Goal: Transaction & Acquisition: Purchase product/service

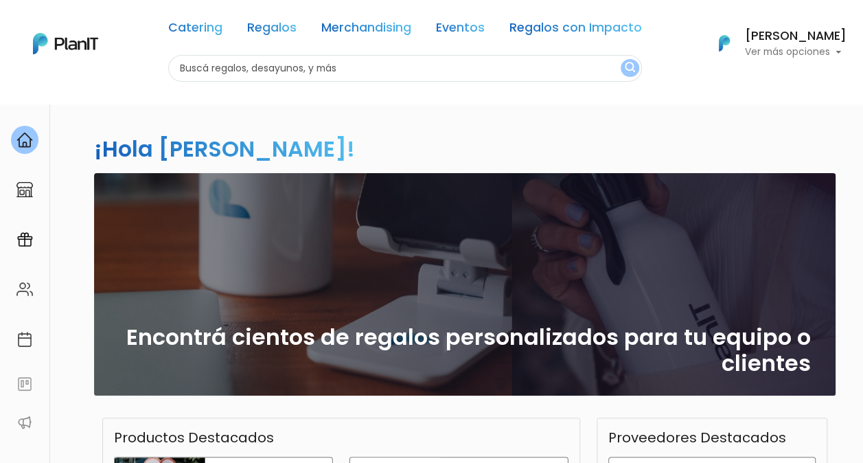
click at [835, 47] on p "Ver más opciones" at bounding box center [796, 52] width 102 height 10
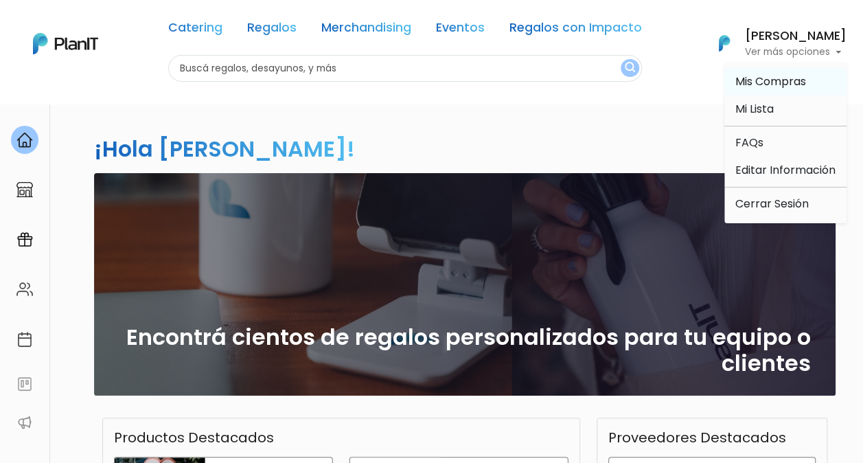
click at [751, 82] on span "Mis Compras" at bounding box center [770, 81] width 71 height 16
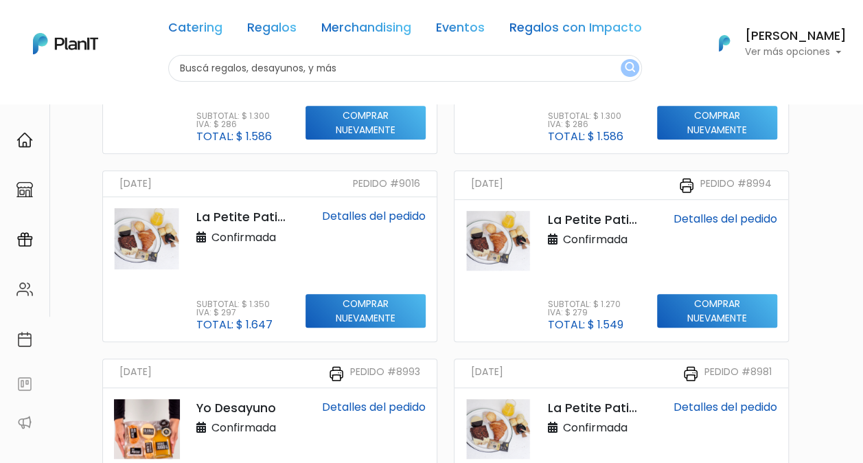
scroll to position [343, 0]
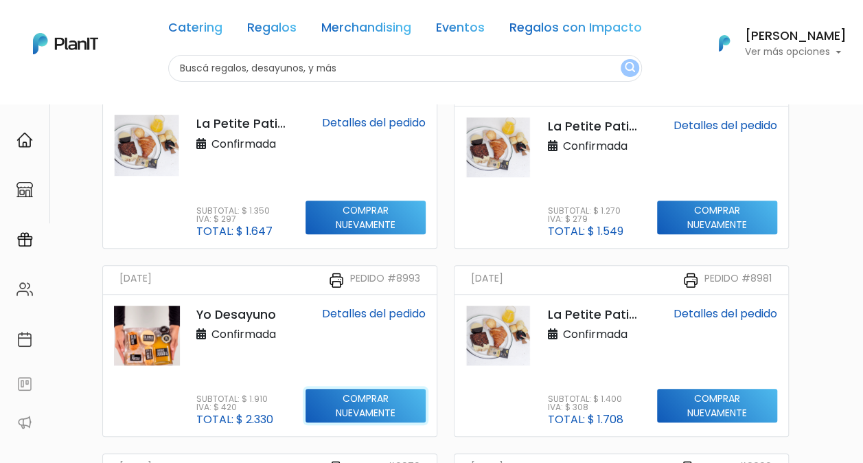
click at [371, 408] on input "Comprar nuevamente" at bounding box center [365, 406] width 120 height 34
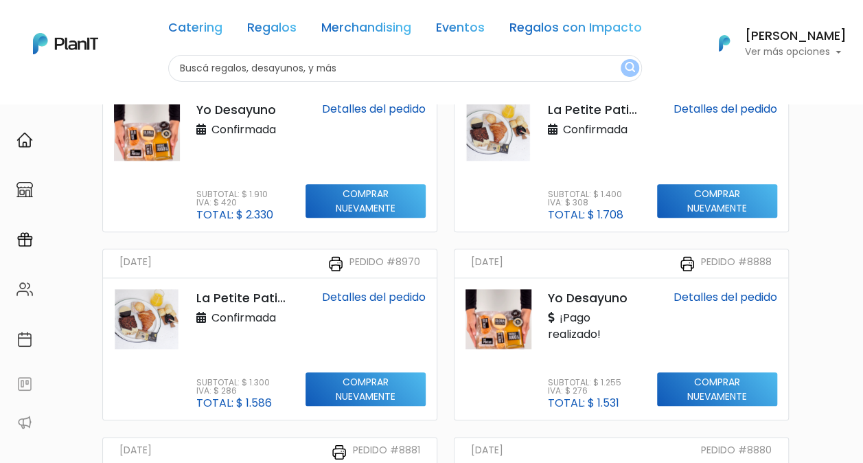
scroll to position [549, 0]
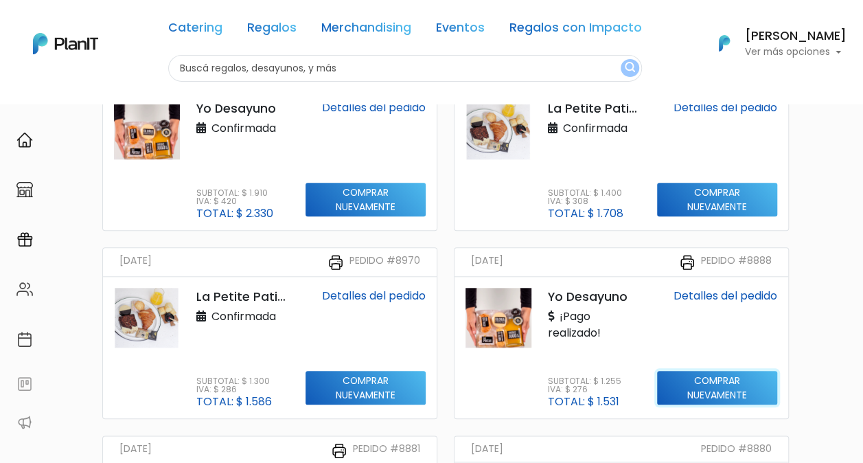
click at [702, 384] on input "Comprar nuevamente" at bounding box center [717, 388] width 120 height 34
click at [496, 329] on img at bounding box center [498, 318] width 66 height 60
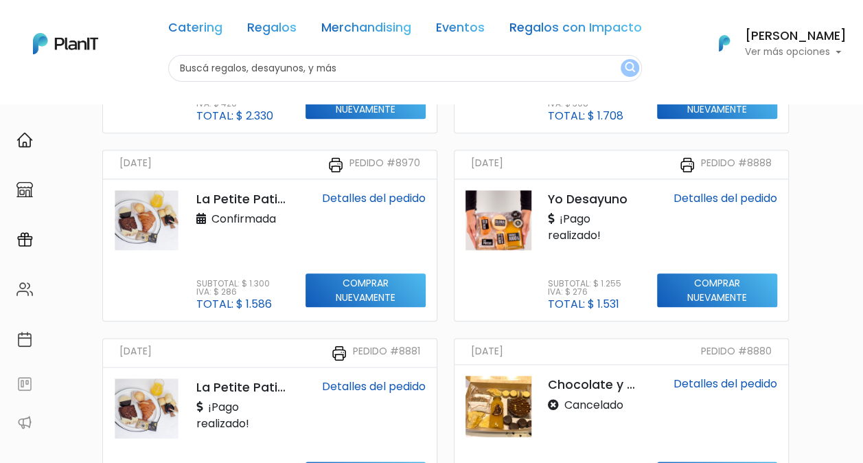
scroll to position [618, 0]
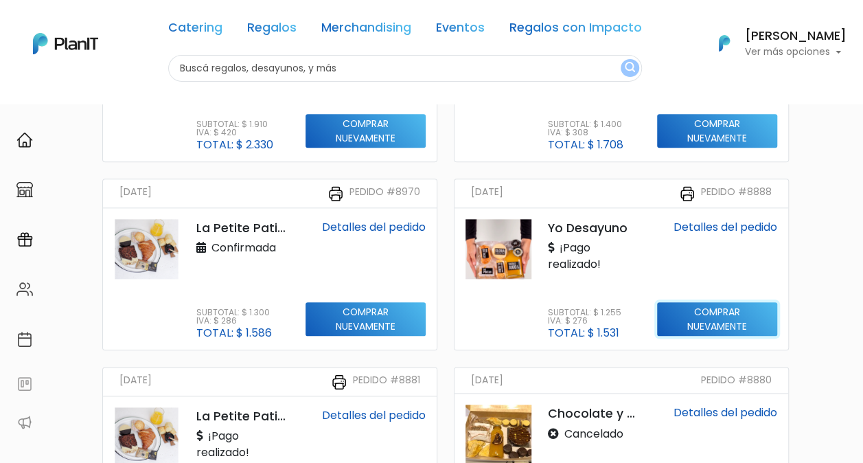
click at [691, 312] on input "Comprar nuevamente" at bounding box center [717, 319] width 120 height 34
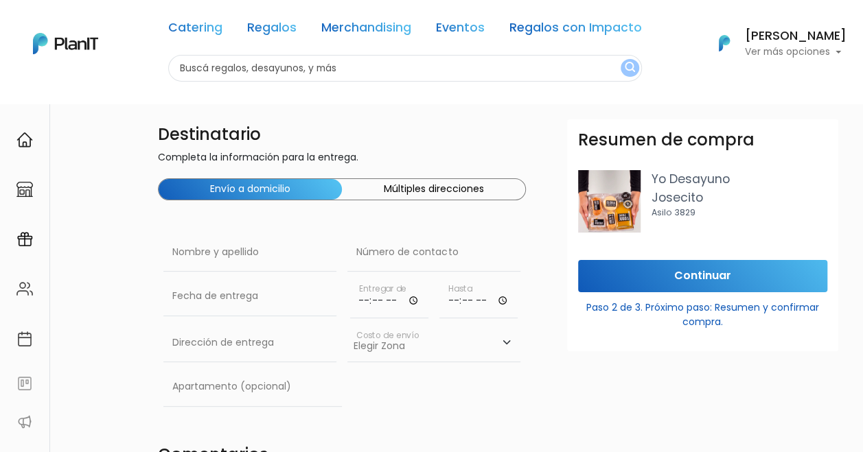
click at [616, 196] on img at bounding box center [609, 201] width 62 height 62
click at [686, 187] on p "Yo Desayuno" at bounding box center [739, 179] width 176 height 18
click at [253, 260] on input "text" at bounding box center [249, 252] width 173 height 38
type input "Isabel Marcano"
paste input "099 754 096"
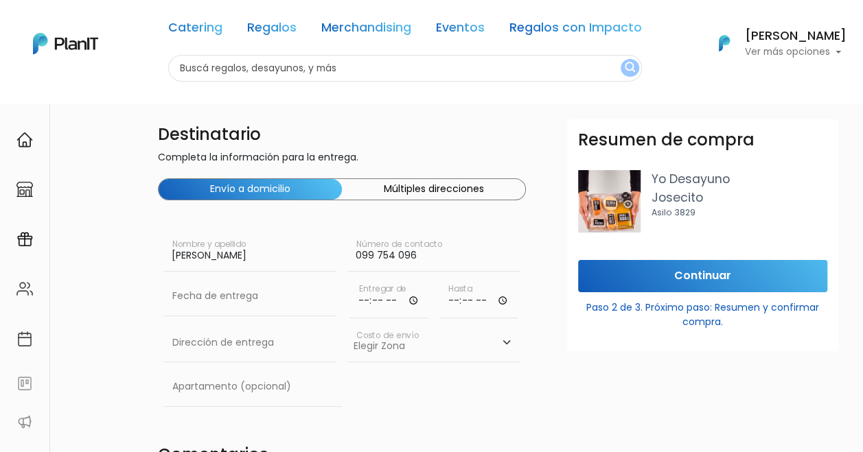
type input "099 754 096"
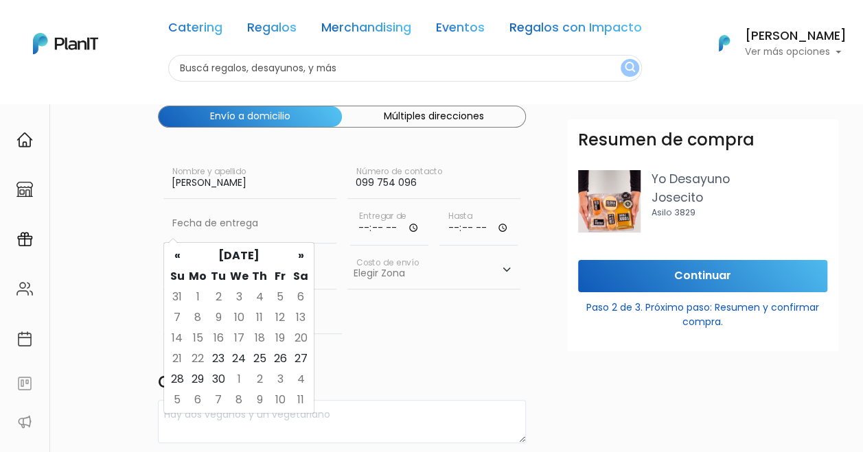
scroll to position [137, 0]
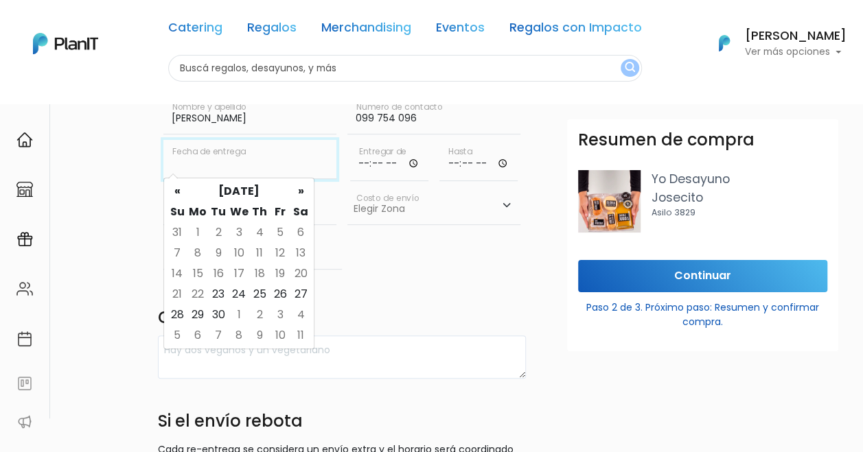
click at [218, 161] on input "text" at bounding box center [249, 159] width 173 height 38
click at [258, 294] on td "25" at bounding box center [259, 294] width 21 height 21
type input "25/09/2025"
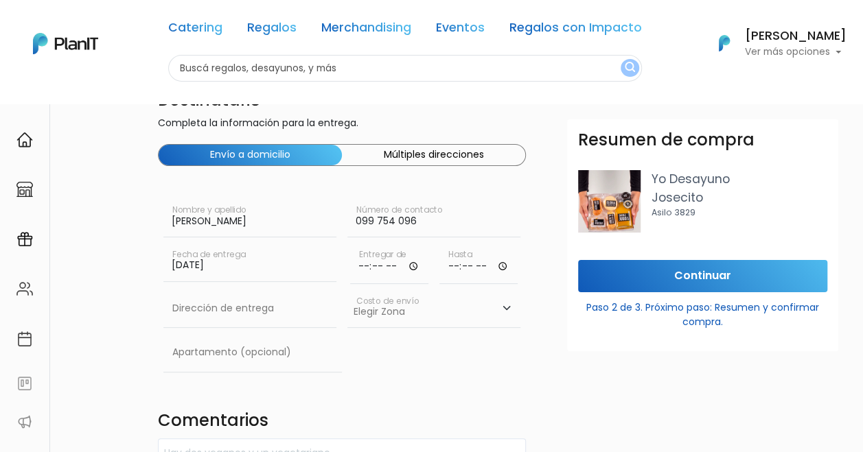
scroll to position [0, 0]
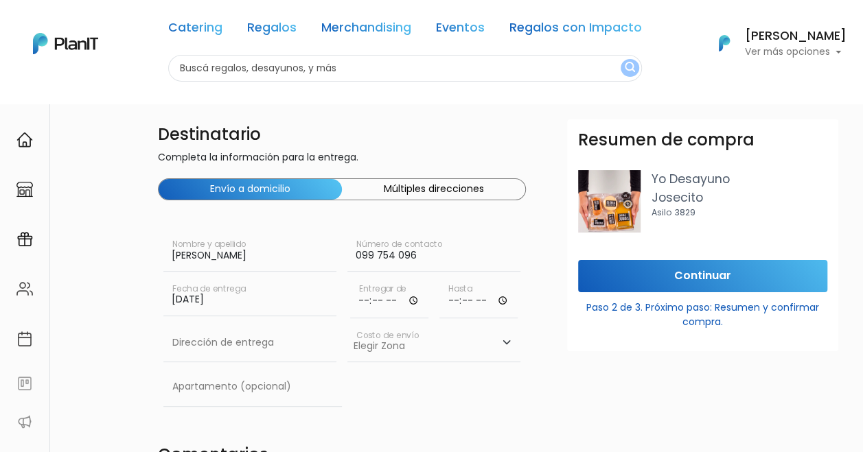
click at [388, 301] on input "time" at bounding box center [389, 297] width 78 height 41
click at [399, 302] on input "time" at bounding box center [389, 297] width 78 height 41
click at [412, 300] on input "time" at bounding box center [389, 297] width 78 height 41
type input "08:00"
click at [455, 302] on input "time" at bounding box center [478, 297] width 78 height 41
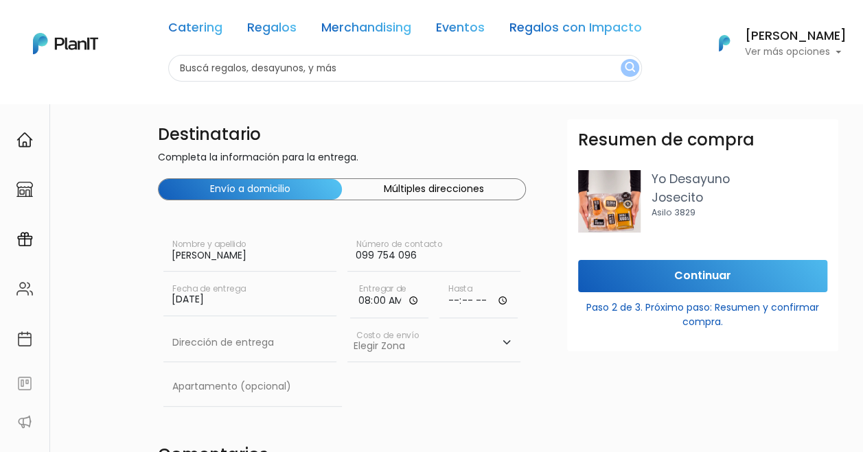
click at [504, 303] on input "time" at bounding box center [478, 297] width 78 height 41
type input "10:00"
click at [227, 336] on input "text" at bounding box center [249, 343] width 173 height 38
paste input "099 754 096"
type input "099 754 096"
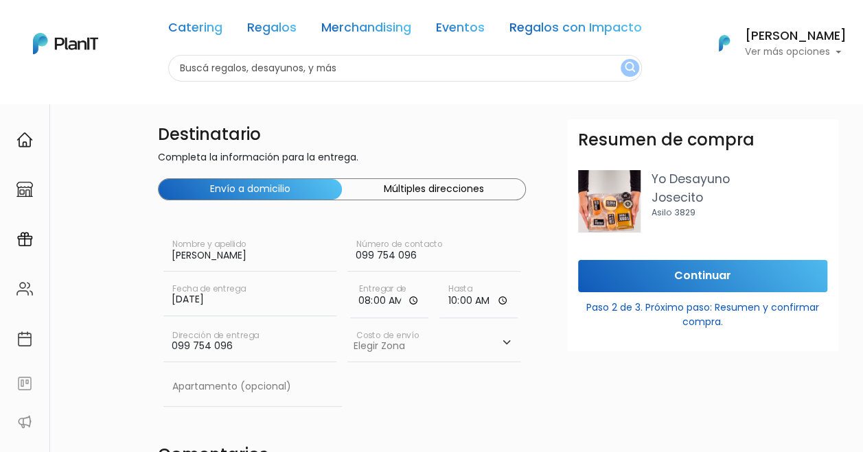
drag, startPoint x: 267, startPoint y: 338, endPoint x: 128, endPoint y: 343, distance: 138.8
paste input "[PERSON_NAME] 2836 apto 002"
type input "[PERSON_NAME] 2836 apto 002"
click at [413, 346] on select "Elegir Zona Zona américa- $600 Oficina- $0 Montevideo- $250" at bounding box center [433, 343] width 173 height 38
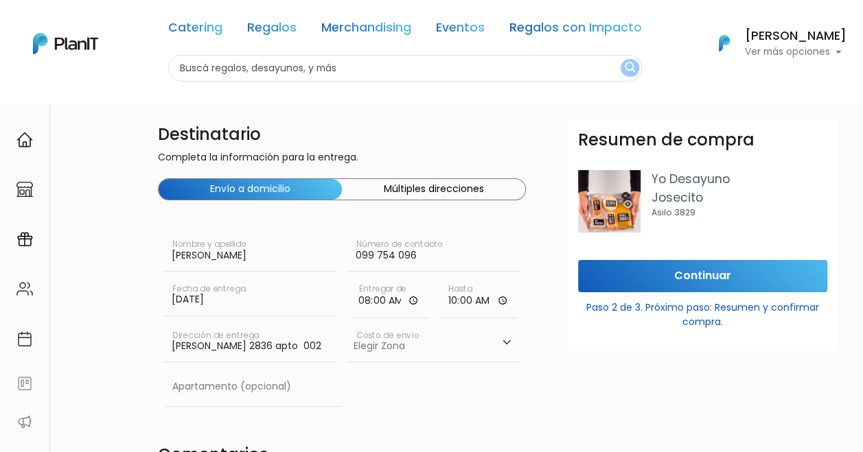
select select "10"
click at [347, 324] on select "Elegir Zona Zona américa- $600 Oficina- $0 Montevideo- $250" at bounding box center [433, 343] width 173 height 38
click at [227, 391] on input "text" at bounding box center [252, 387] width 178 height 38
type input "002"
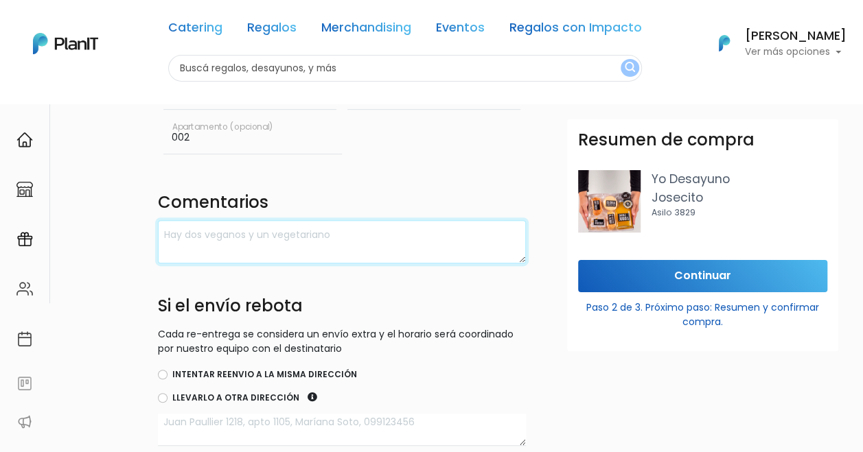
scroll to position [259, 0]
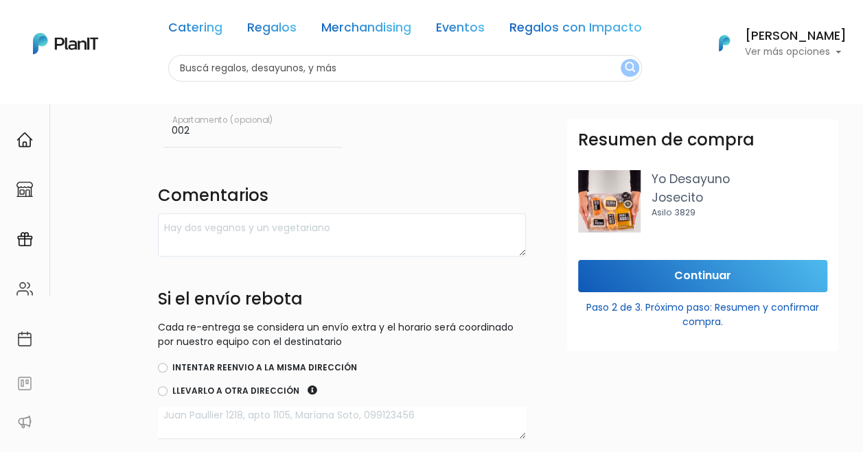
click at [325, 369] on label "Intentar reenvio a la misma dirección" at bounding box center [264, 368] width 185 height 12
click at [167, 369] on input "Intentar reenvio a la misma dirección" at bounding box center [163, 368] width 10 height 10
radio input "true"
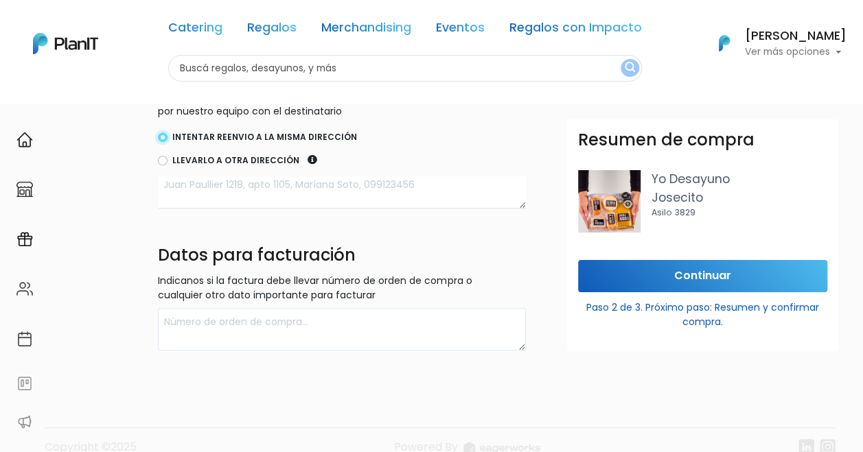
scroll to position [512, 0]
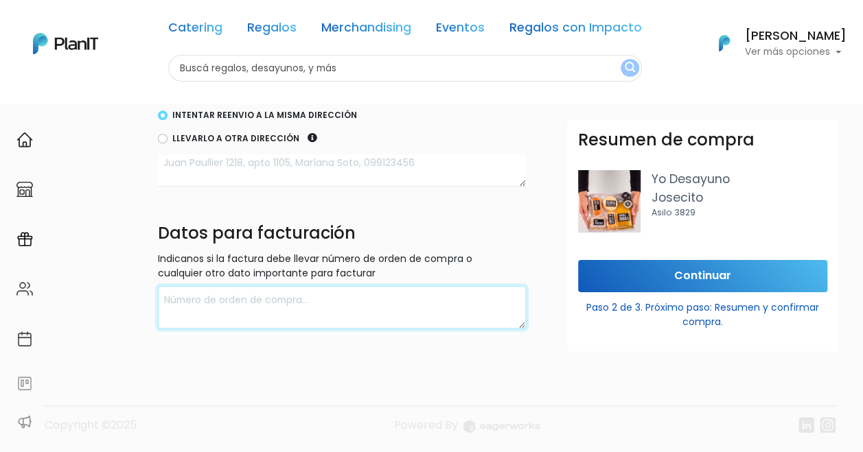
click at [255, 298] on textarea at bounding box center [342, 307] width 368 height 43
type textarea "[PERSON_NAME]"
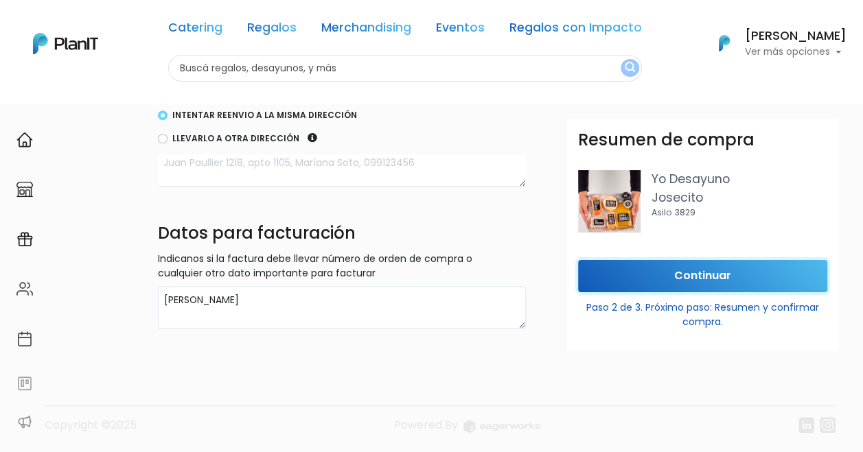
click at [702, 282] on input "Continuar" at bounding box center [702, 276] width 249 height 32
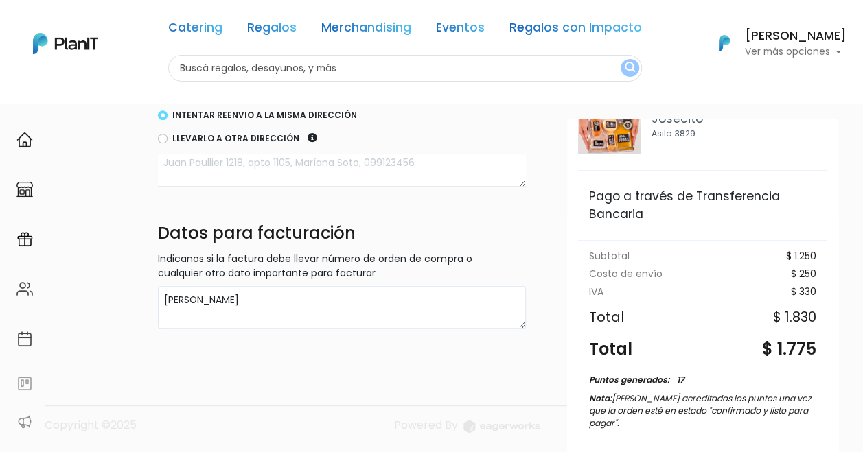
scroll to position [177, 0]
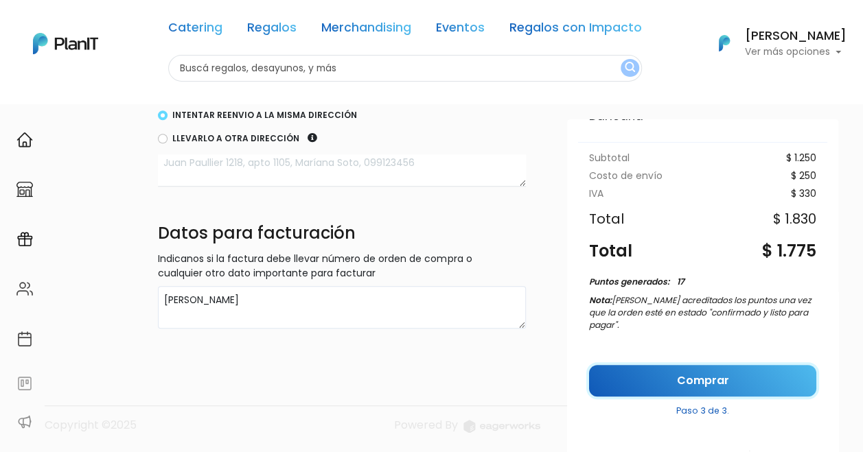
click at [693, 372] on link "Comprar" at bounding box center [702, 381] width 227 height 32
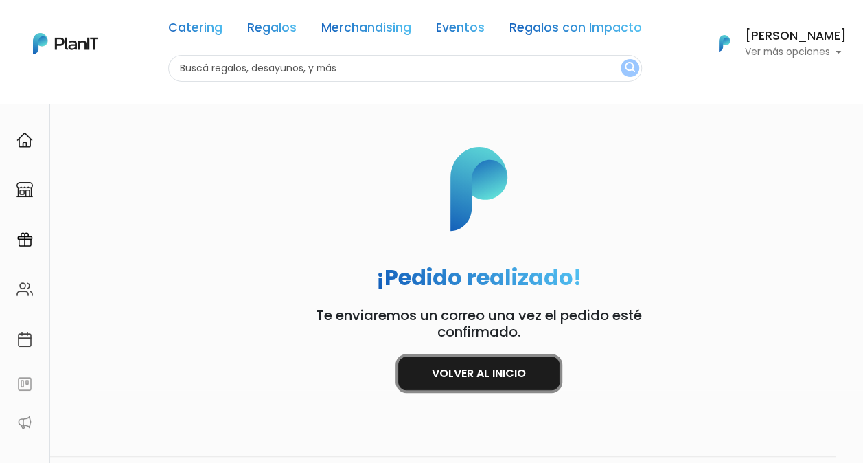
click at [470, 371] on link "Volver al inicio" at bounding box center [478, 373] width 161 height 34
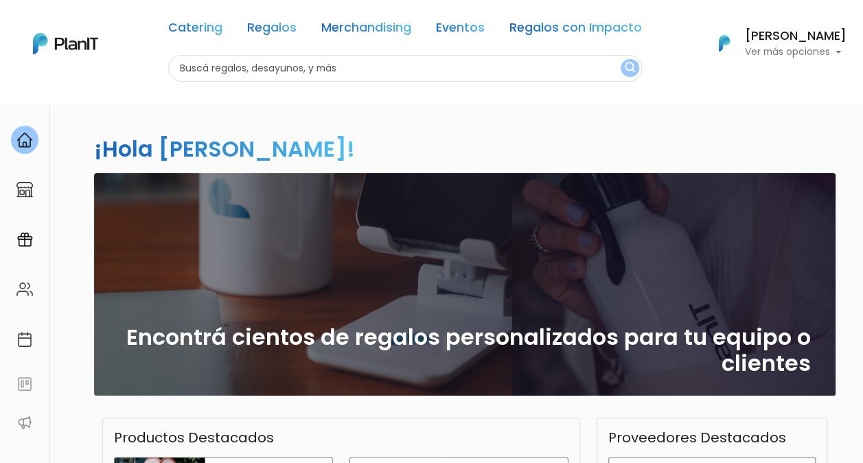
click at [790, 48] on p "Ver más opciones" at bounding box center [796, 52] width 102 height 10
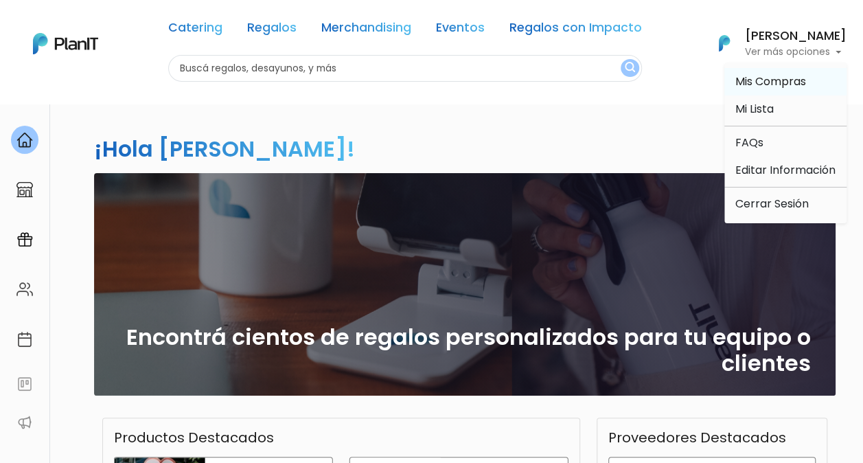
click at [770, 80] on span "Mis Compras" at bounding box center [770, 81] width 71 height 16
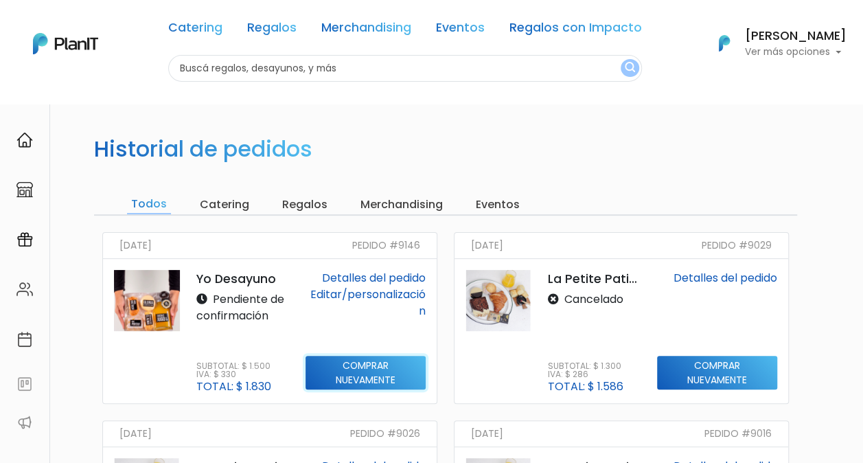
click at [341, 382] on input "Comprar nuevamente" at bounding box center [365, 373] width 120 height 34
click at [377, 288] on link "Editar/personalización" at bounding box center [367, 302] width 115 height 32
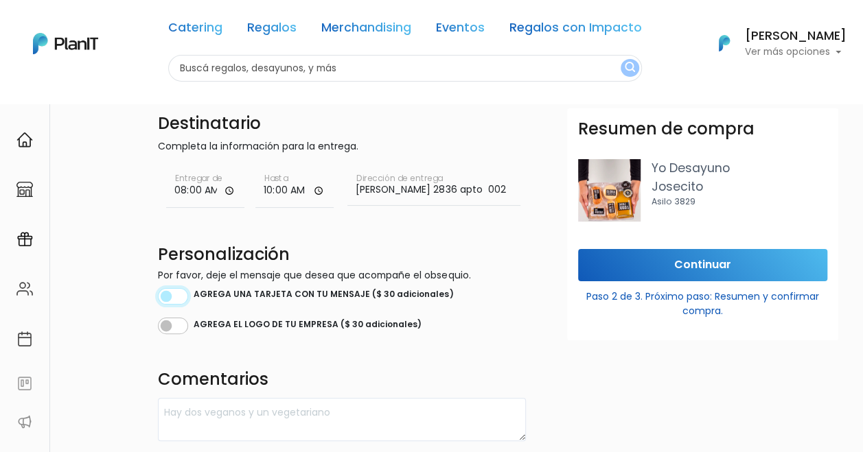
click at [182, 295] on input "checkbox" at bounding box center [173, 296] width 30 height 16
checkbox input "true"
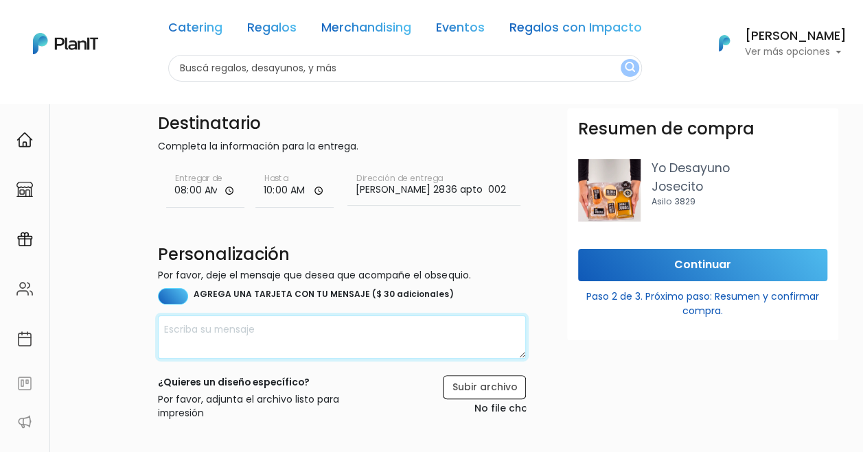
click at [253, 336] on textarea at bounding box center [342, 337] width 368 height 43
click at [162, 332] on textarea "Feliz cumpleaños, [PERSON_NAME]!" at bounding box center [342, 337] width 368 height 43
click at [343, 325] on textarea "¡Feliz cumpleaños, [PERSON_NAME]!" at bounding box center [342, 337] width 368 height 43
click at [275, 327] on textarea "¡Feliz cumpleaños, [PERSON_NAME]! Que disfrutes mucho tu día!" at bounding box center [342, 337] width 368 height 43
click at [419, 329] on textarea "¡Feliz cumpleaños, [PERSON_NAME]! ¡Que disfrutes mucho tu día!" at bounding box center [342, 337] width 368 height 43
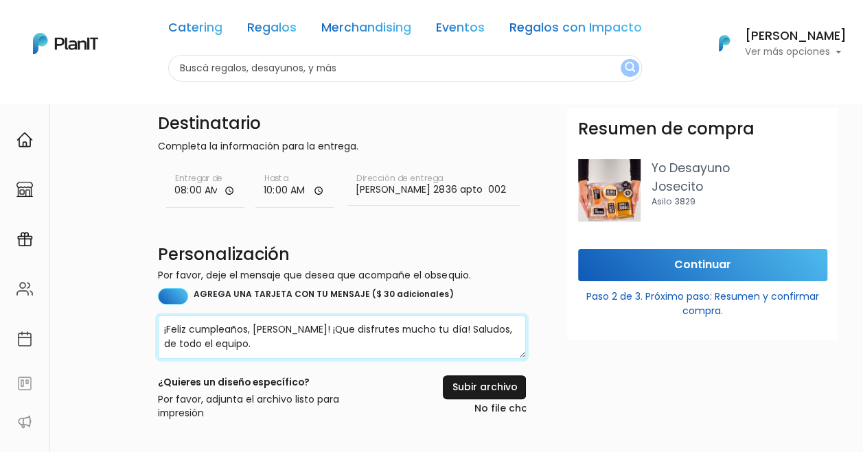
type textarea "¡Feliz cumpleaños, [PERSON_NAME]! ¡Que disfrutes mucho tu día! Saludos, de todo…"
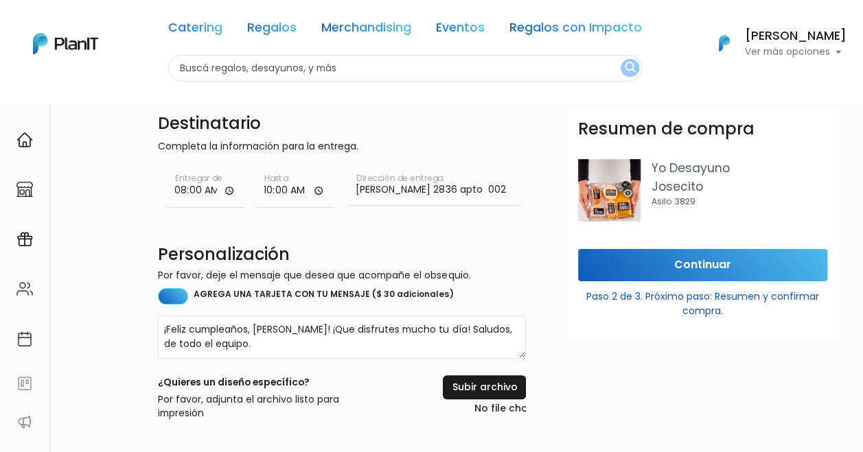
click at [505, 396] on input "file" at bounding box center [464, 396] width 123 height 43
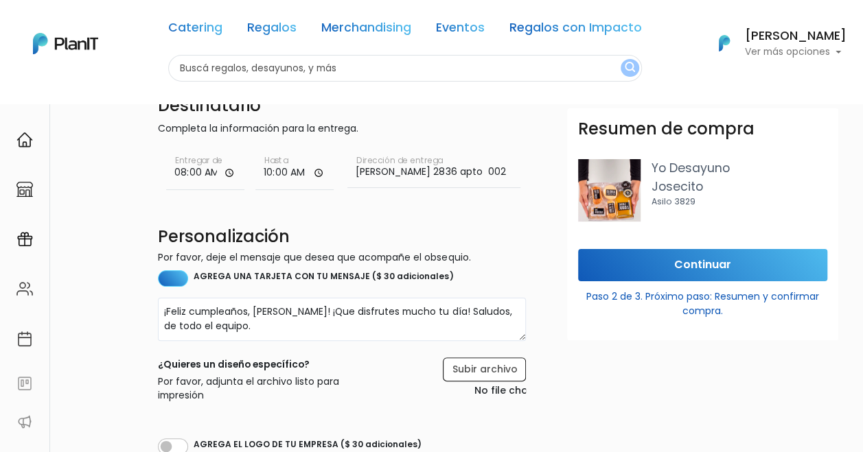
scroll to position [69, 0]
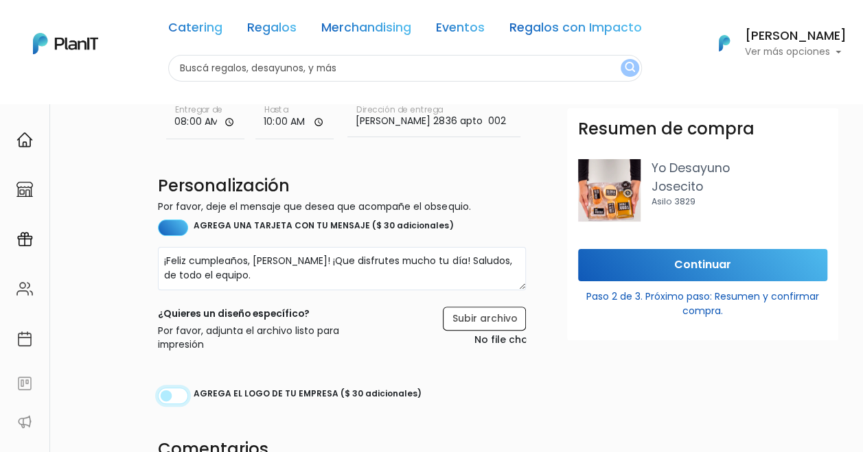
click at [178, 395] on input "checkbox" at bounding box center [173, 396] width 30 height 16
checkbox input "true"
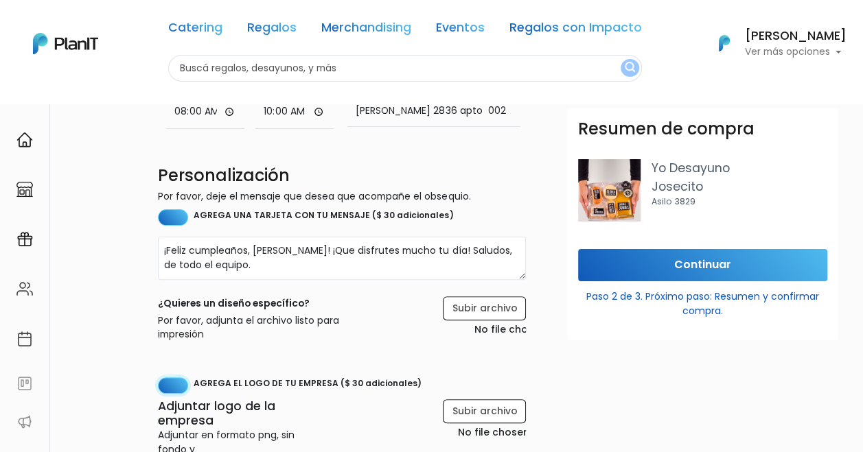
scroll to position [206, 0]
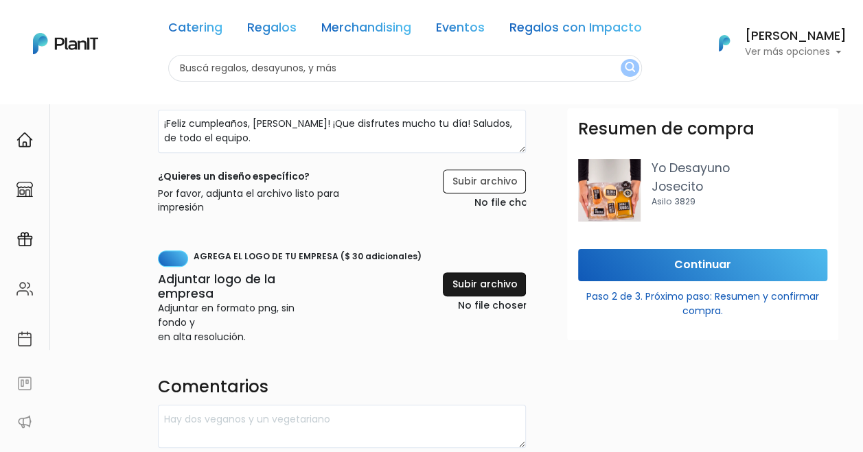
click at [467, 283] on input "file" at bounding box center [456, 294] width 140 height 43
type input "C:\fakepath\Logo principal F1RST.png"
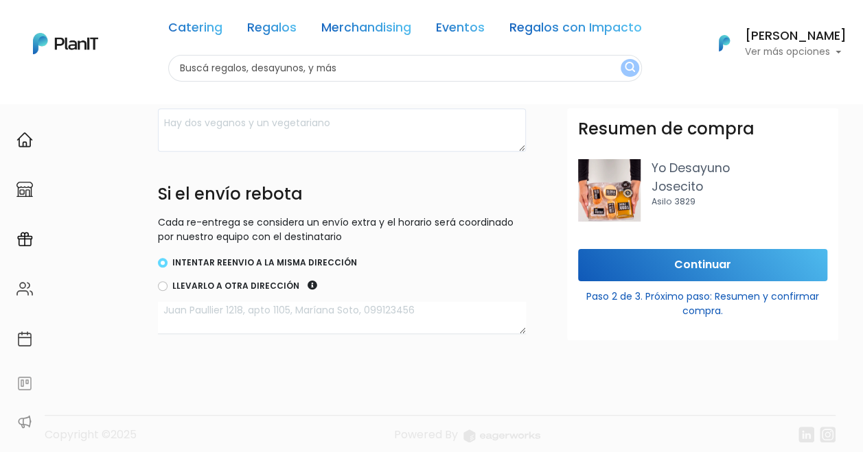
scroll to position [513, 0]
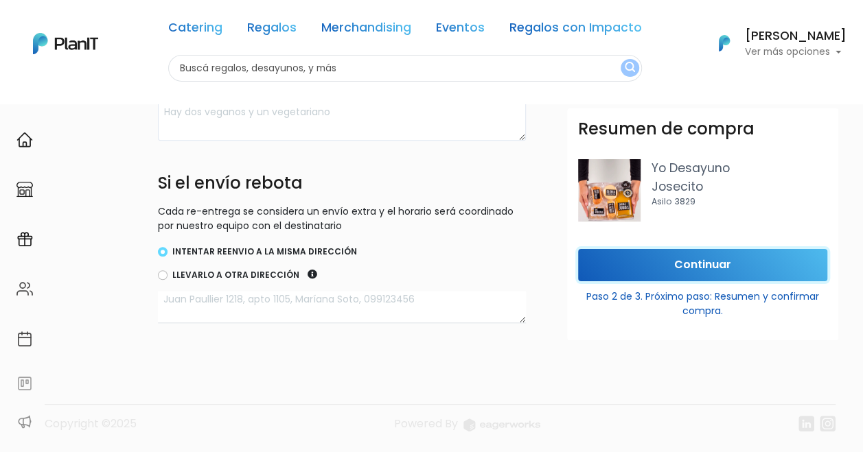
click at [691, 275] on input "Continuar" at bounding box center [702, 265] width 249 height 32
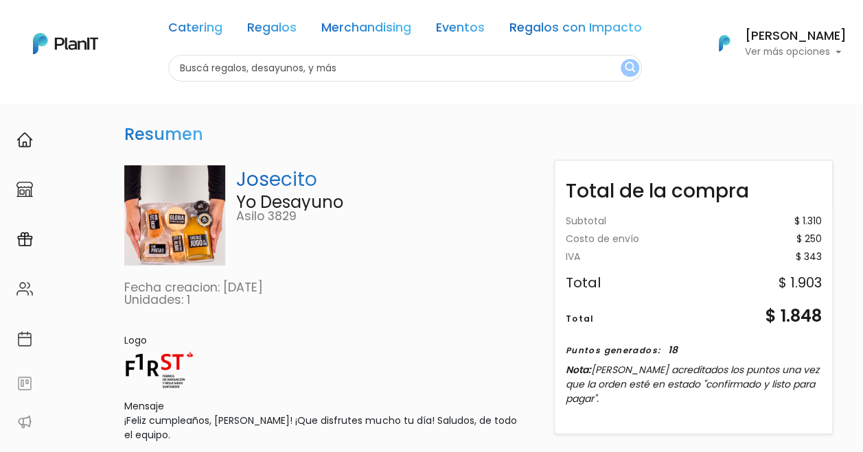
scroll to position [0, 0]
